Goal: Check status: Check status

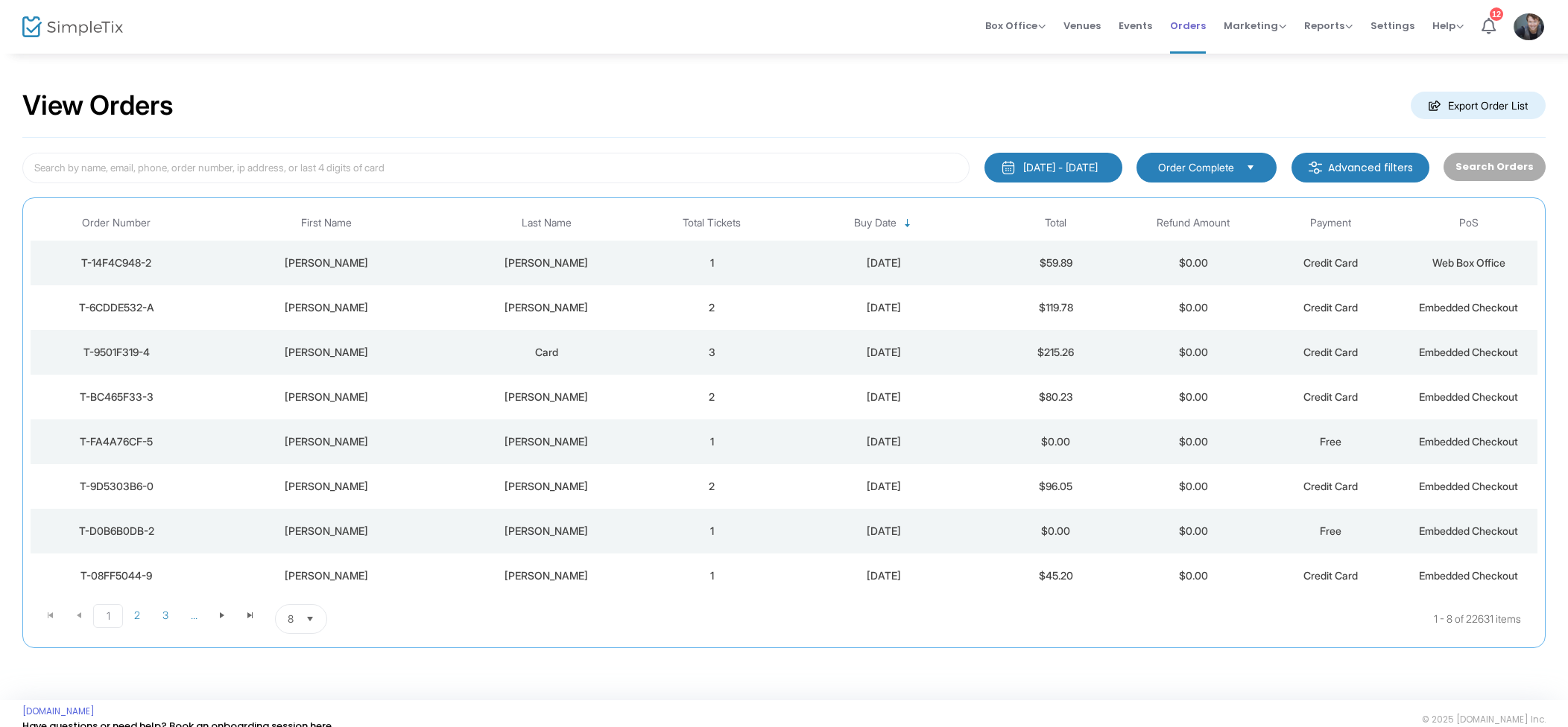
click at [1191, 29] on span "Orders" at bounding box center [1188, 25] width 36 height 38
drag, startPoint x: 1167, startPoint y: 24, endPoint x: 1155, endPoint y: 27, distance: 12.4
click at [1167, 24] on li "Orders" at bounding box center [1188, 27] width 54 height 54
click at [1152, 28] on span "Events" at bounding box center [1135, 25] width 34 height 38
click at [1031, 284] on td "$101.70" at bounding box center [1056, 263] width 138 height 45
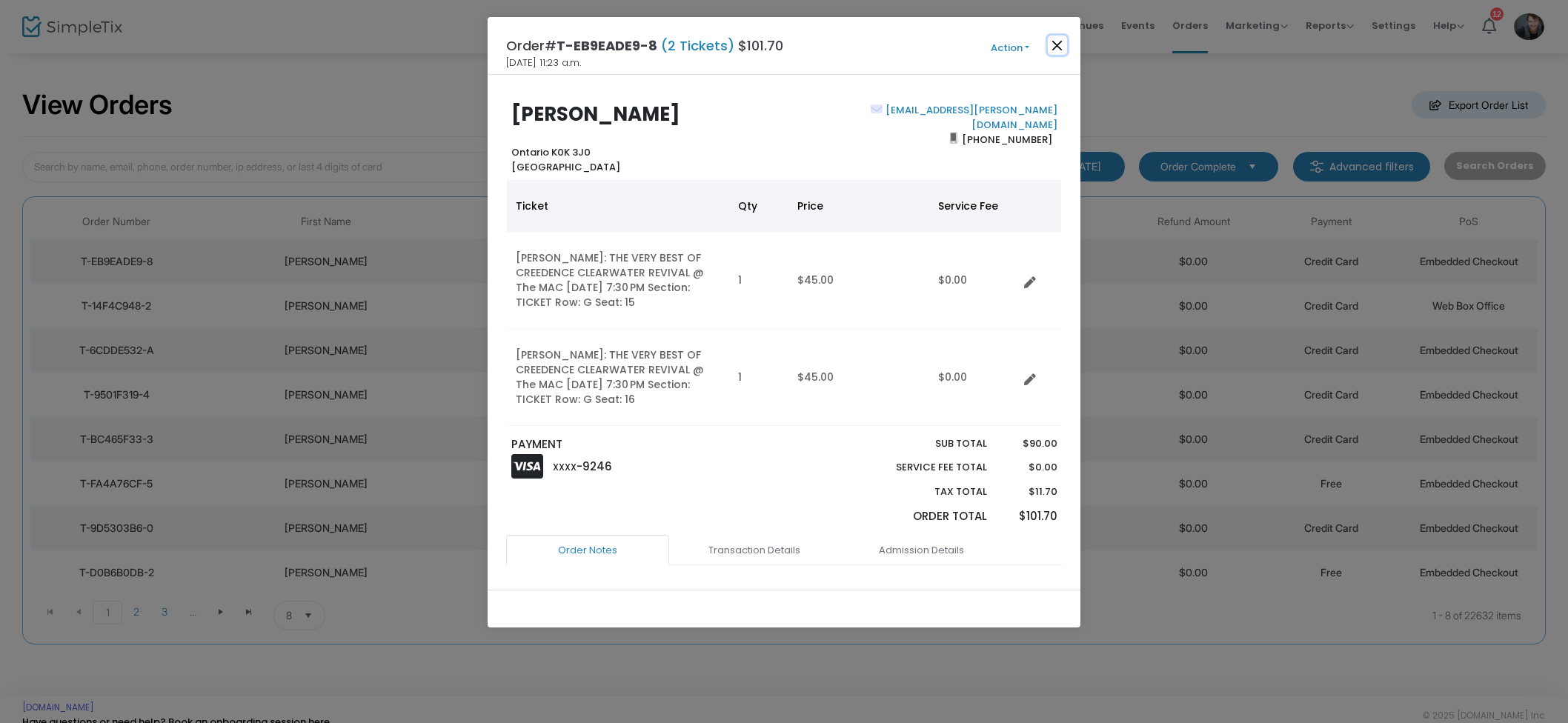
click at [1048, 42] on button "Close" at bounding box center [1058, 46] width 20 height 20
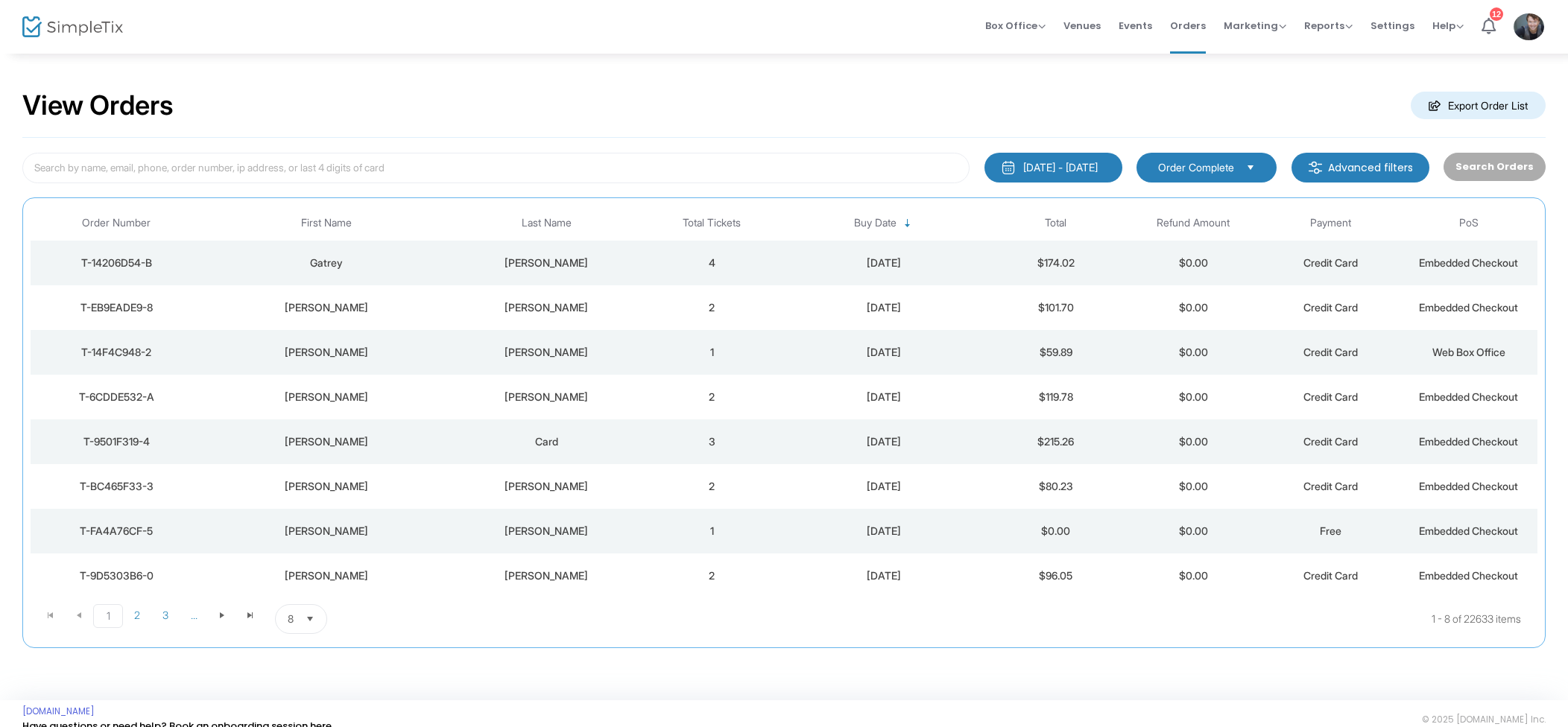
click at [653, 254] on td "4" at bounding box center [712, 263] width 138 height 45
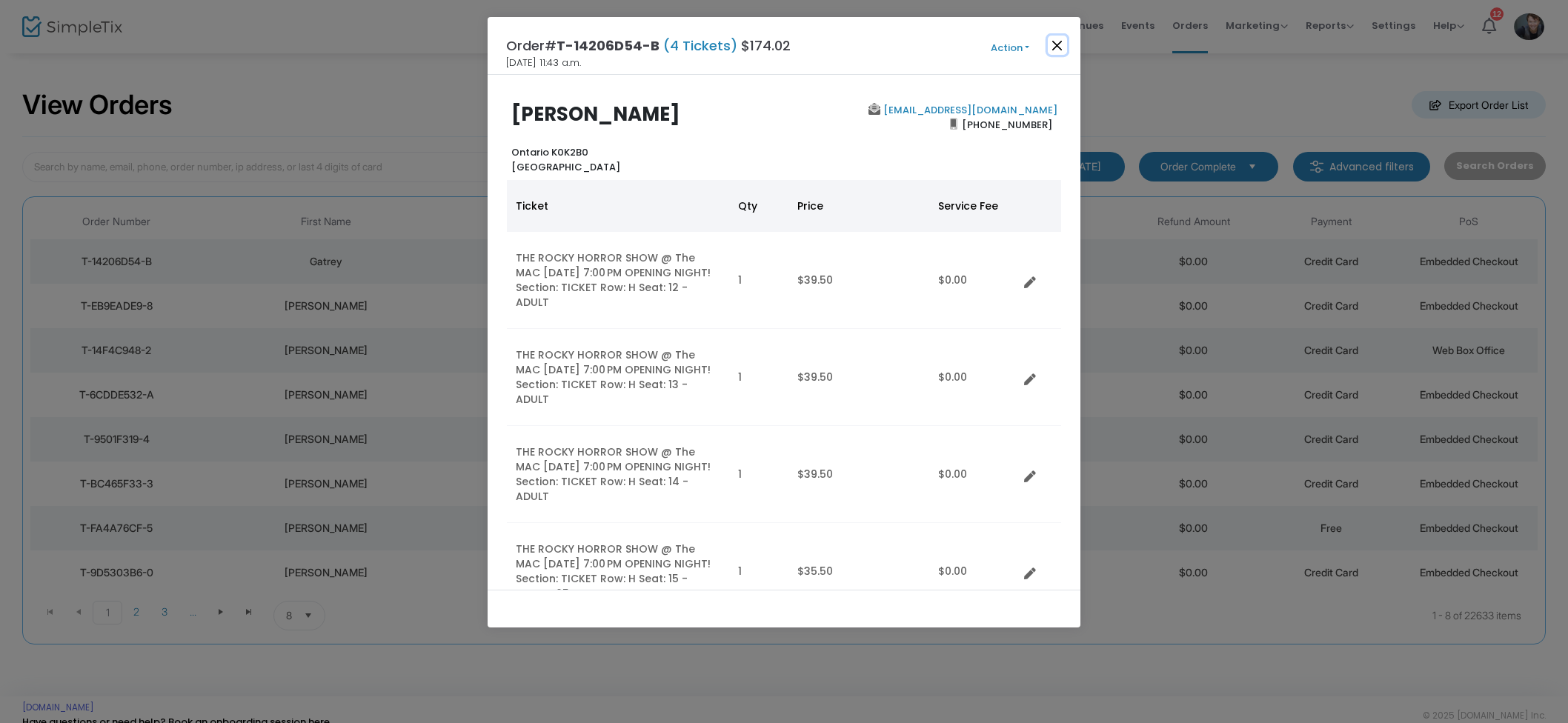
drag, startPoint x: 1056, startPoint y: 46, endPoint x: 1052, endPoint y: 54, distance: 8.9
click at [1056, 46] on button "Close" at bounding box center [1058, 46] width 20 height 20
